Goal: Information Seeking & Learning: Learn about a topic

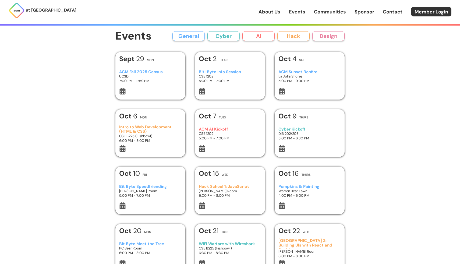
click at [236, 74] on h3 "Bit-Byte Info Session" at bounding box center [230, 72] width 63 height 5
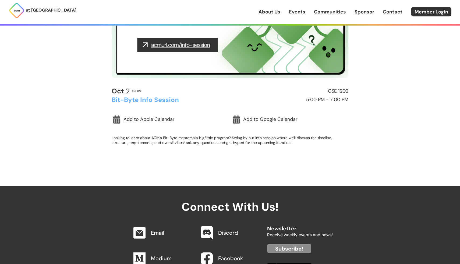
scroll to position [112, 0]
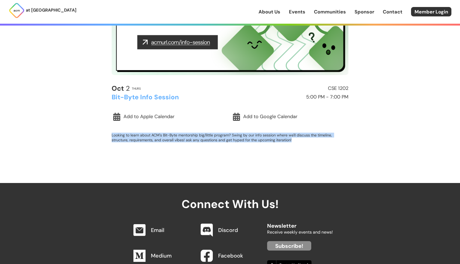
drag, startPoint x: 293, startPoint y: 140, endPoint x: 101, endPoint y: 137, distance: 192.5
click at [101, 137] on div "at UC San Diego About Us Events Communities Sponsor Contact Member Login About …" at bounding box center [230, 115] width 460 height 454
click at [38, 129] on div "at UC San Diego About Us Events Communities Sponsor Contact Member Login About …" at bounding box center [230, 115] width 460 height 454
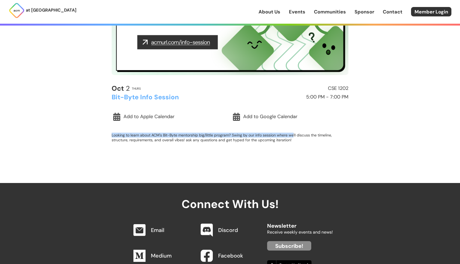
drag, startPoint x: 294, startPoint y: 135, endPoint x: 107, endPoint y: 136, distance: 186.8
click at [107, 136] on main "< Back to Events General Event Oct 2 Thurs CSE 1202 Bit-Byte Info Session 5:00 …" at bounding box center [230, 35] width 258 height 228
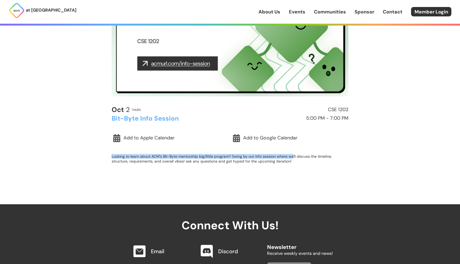
scroll to position [79, 0]
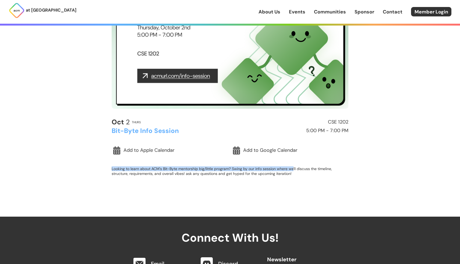
click at [168, 76] on img at bounding box center [230, 42] width 237 height 133
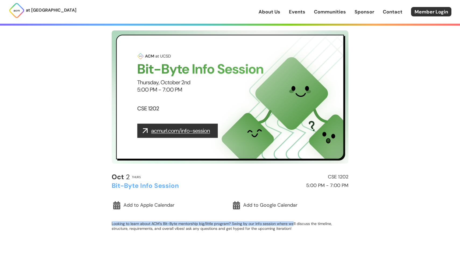
scroll to position [31, 0]
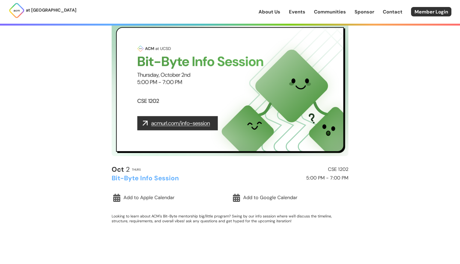
click at [293, 224] on div "Oct 2 Thurs CSE 1202 Bit-Byte Info Session 5:00 PM - 7:00 PM Add to Apple Calen…" at bounding box center [230, 198] width 237 height 65
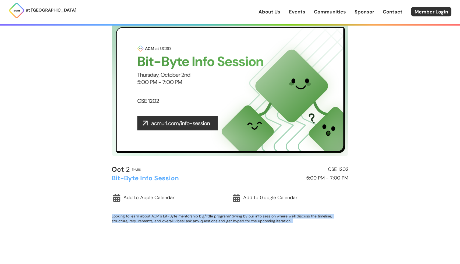
drag, startPoint x: 293, startPoint y: 224, endPoint x: 120, endPoint y: 210, distance: 174.1
click at [120, 210] on div "Oct 2 Thurs CSE 1202 Bit-Byte Info Session 5:00 PM - 7:00 PM Add to Apple Calen…" at bounding box center [230, 198] width 237 height 65
copy p "Looking to learn about ACM's Bit-Byte mentorship big/little program? Swing by o…"
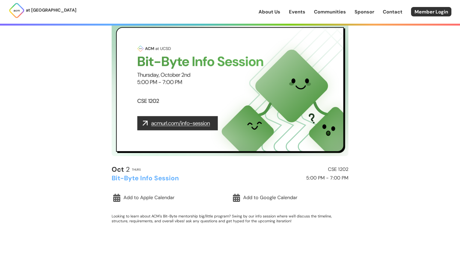
scroll to position [31, 0]
